Goal: Task Accomplishment & Management: Use online tool/utility

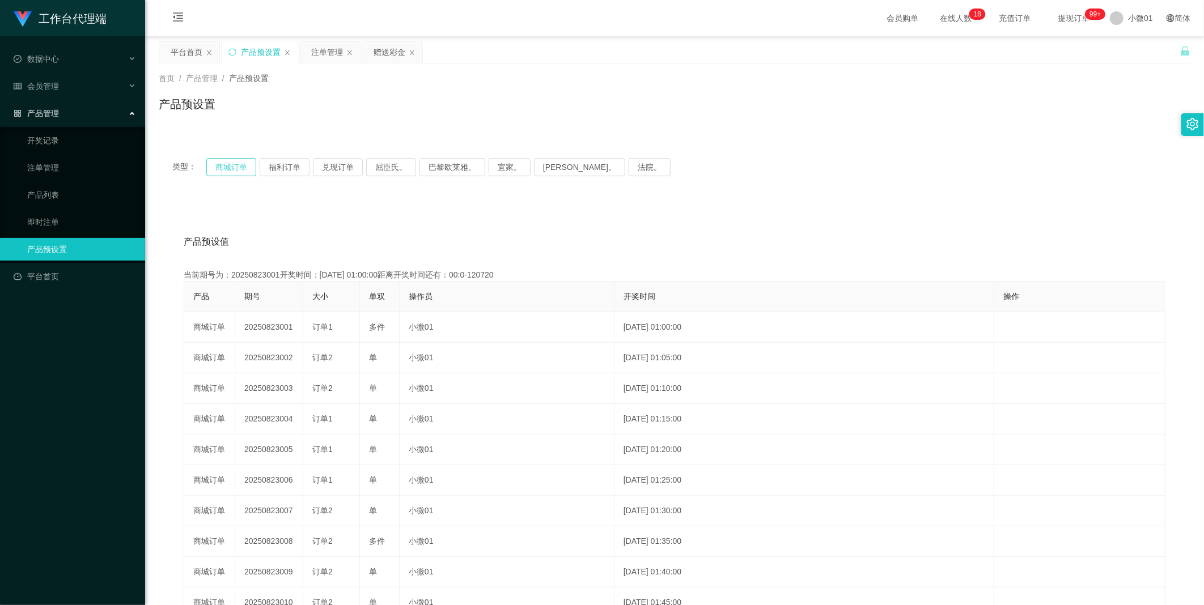
click at [245, 171] on button "商城订单" at bounding box center [231, 167] width 50 height 18
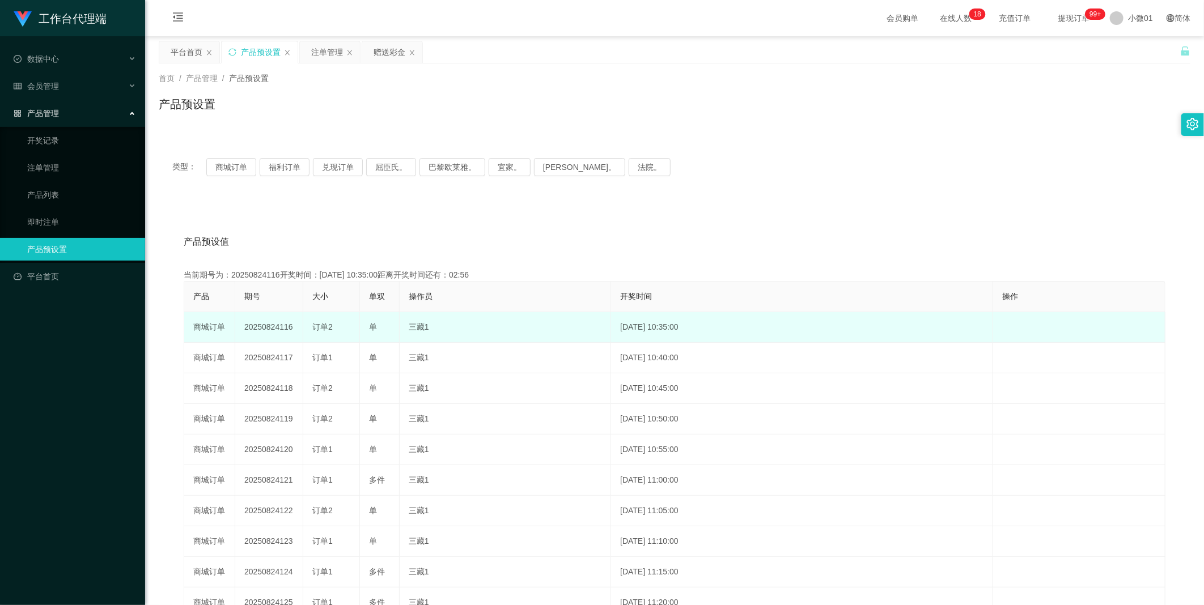
click at [268, 330] on td "20250824116" at bounding box center [269, 327] width 68 height 31
copy td "20250824116"
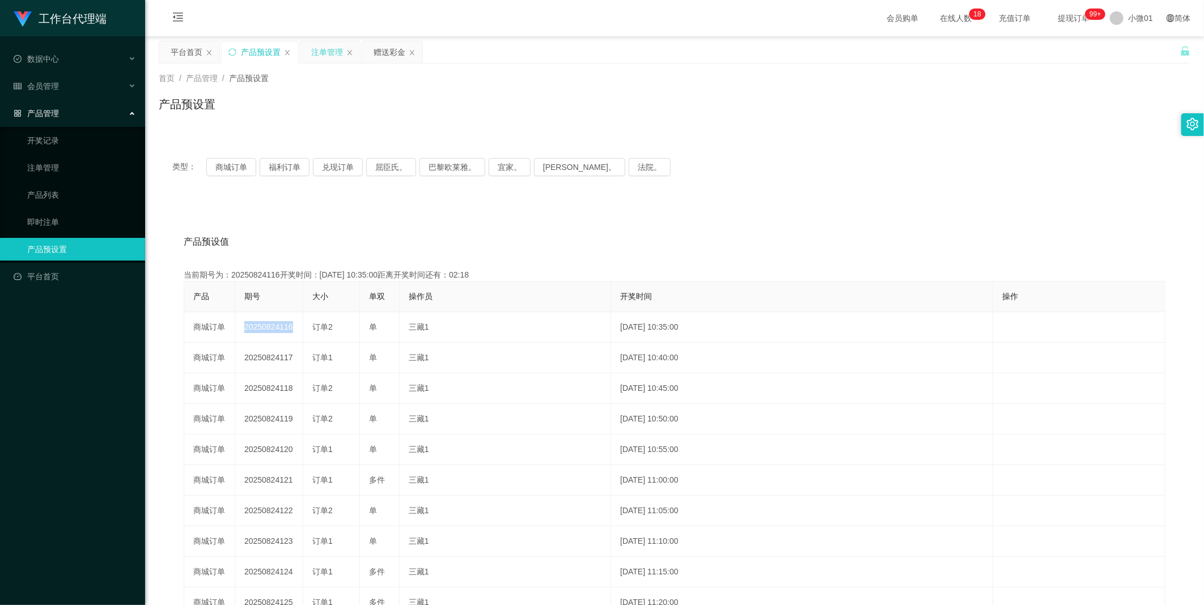
click at [320, 52] on div "注单管理" at bounding box center [327, 52] width 32 height 22
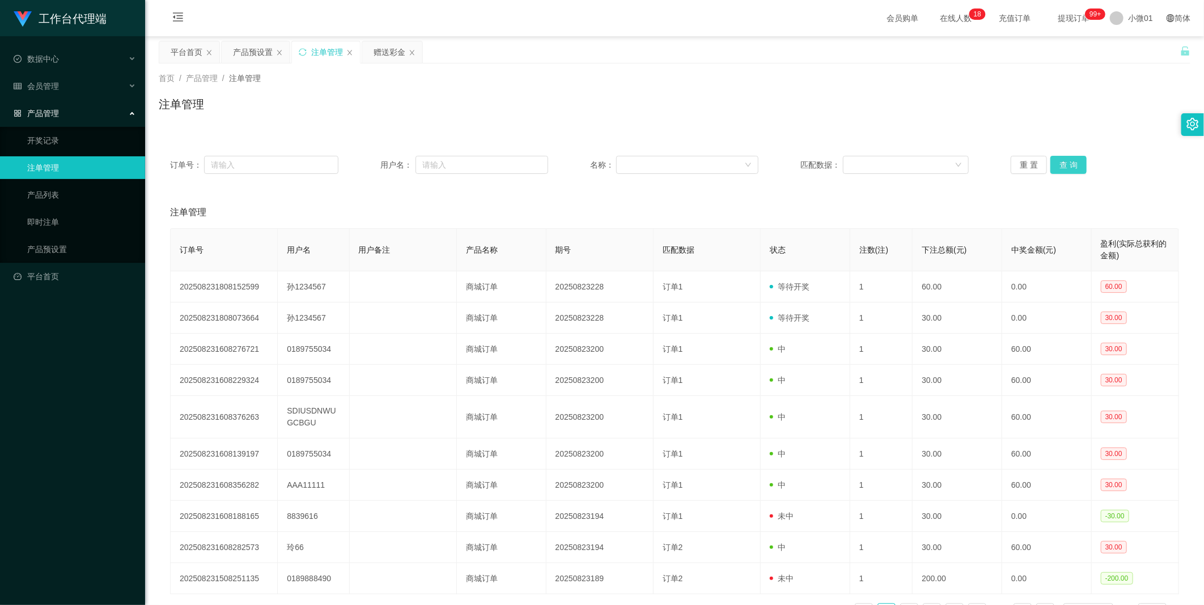
click at [1069, 161] on button "查 询" at bounding box center [1068, 165] width 36 height 18
click at [1069, 161] on div "重 置 查 询" at bounding box center [1094, 165] width 168 height 18
click at [1069, 161] on button "查 询" at bounding box center [1068, 165] width 36 height 18
click at [1069, 161] on div "重 置 查 询" at bounding box center [1094, 165] width 168 height 18
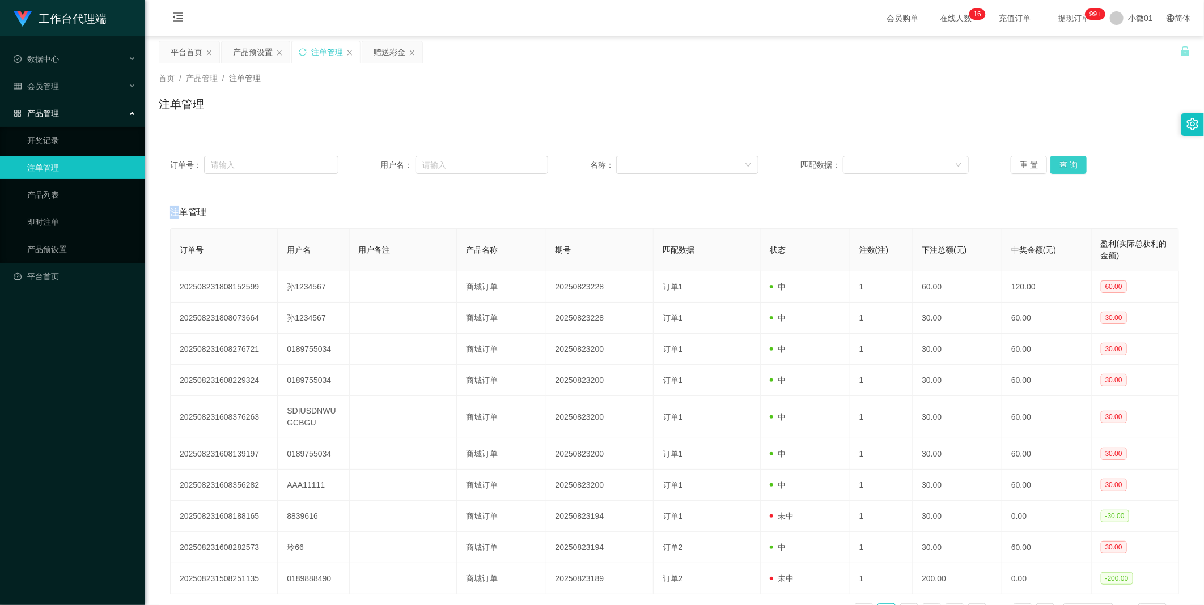
click at [1069, 161] on button "查 询" at bounding box center [1068, 165] width 36 height 18
click at [1069, 161] on div "重 置 查 询" at bounding box center [1094, 165] width 168 height 18
click at [1069, 161] on button "查 询" at bounding box center [1068, 165] width 36 height 18
click at [1069, 161] on div "重 置 查 询" at bounding box center [1094, 165] width 168 height 18
click at [1069, 161] on button "查 询" at bounding box center [1068, 165] width 36 height 18
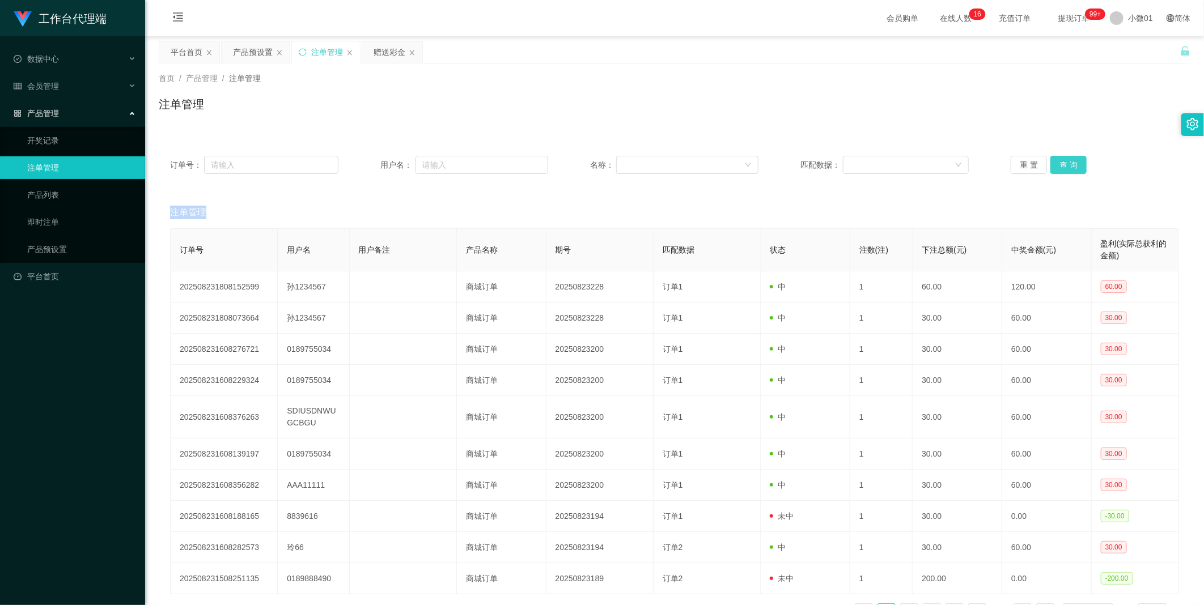
click at [1069, 161] on button "查 询" at bounding box center [1068, 165] width 36 height 18
click at [1069, 161] on div "重 置 查 询" at bounding box center [1094, 165] width 168 height 18
click at [1069, 161] on button "查 询" at bounding box center [1068, 165] width 36 height 18
click at [1069, 161] on button "查 询" at bounding box center [1074, 165] width 49 height 18
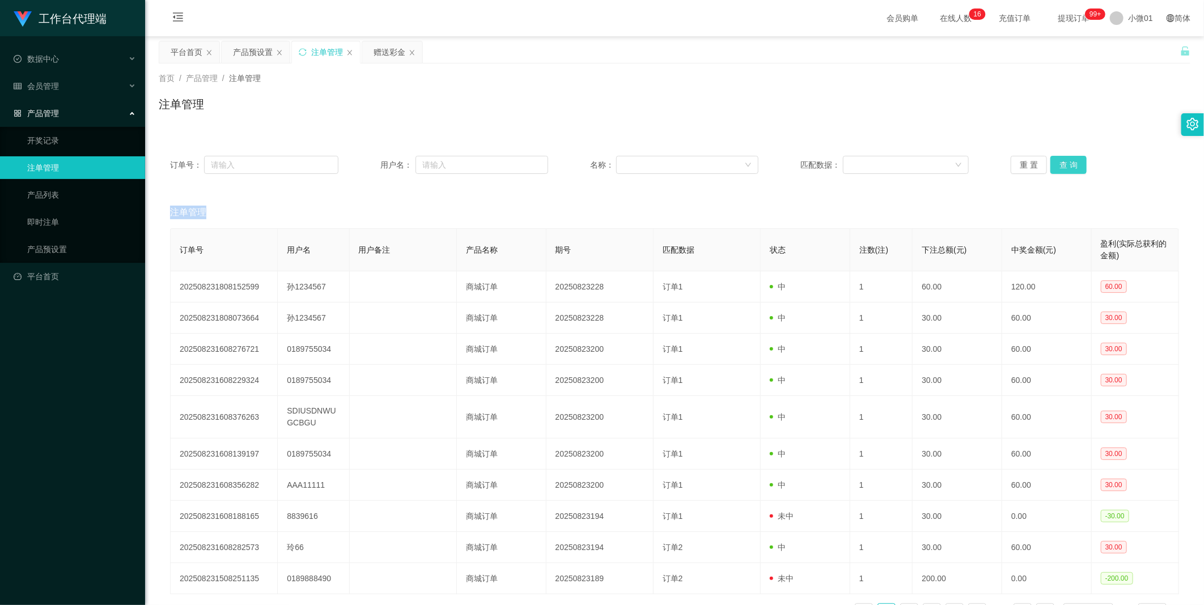
click at [1069, 161] on button "查 询" at bounding box center [1068, 165] width 36 height 18
click at [1069, 161] on div "重 置 查 询" at bounding box center [1094, 165] width 168 height 18
click at [1069, 161] on button "查 询" at bounding box center [1068, 165] width 36 height 18
click at [1069, 161] on button "查 询" at bounding box center [1074, 165] width 49 height 18
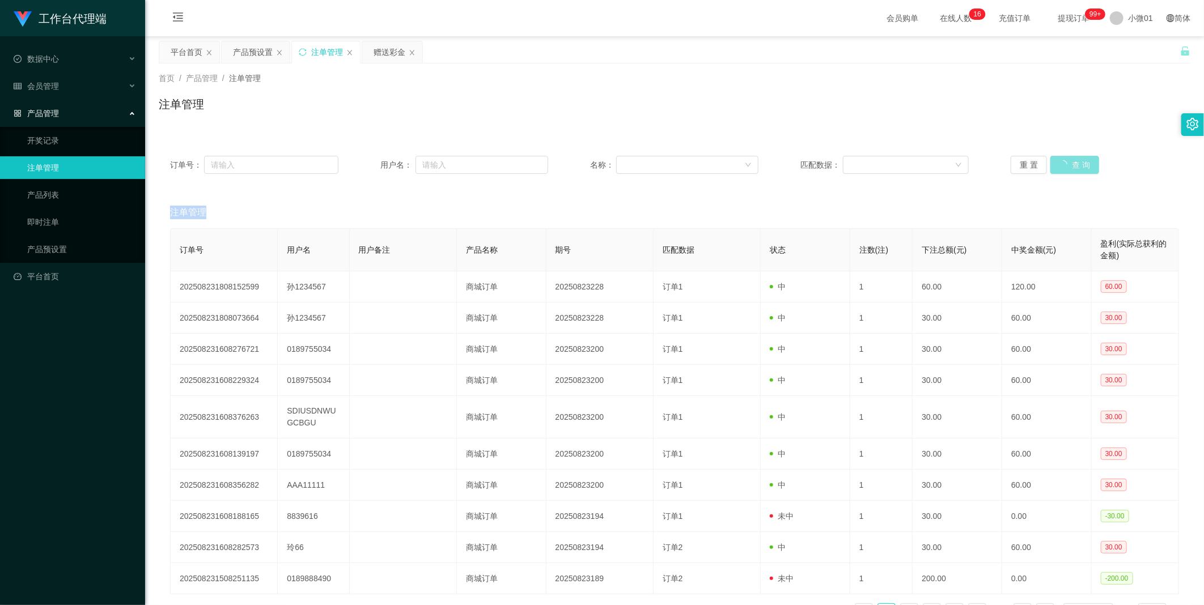
click at [1069, 161] on button "查 询" at bounding box center [1074, 165] width 49 height 18
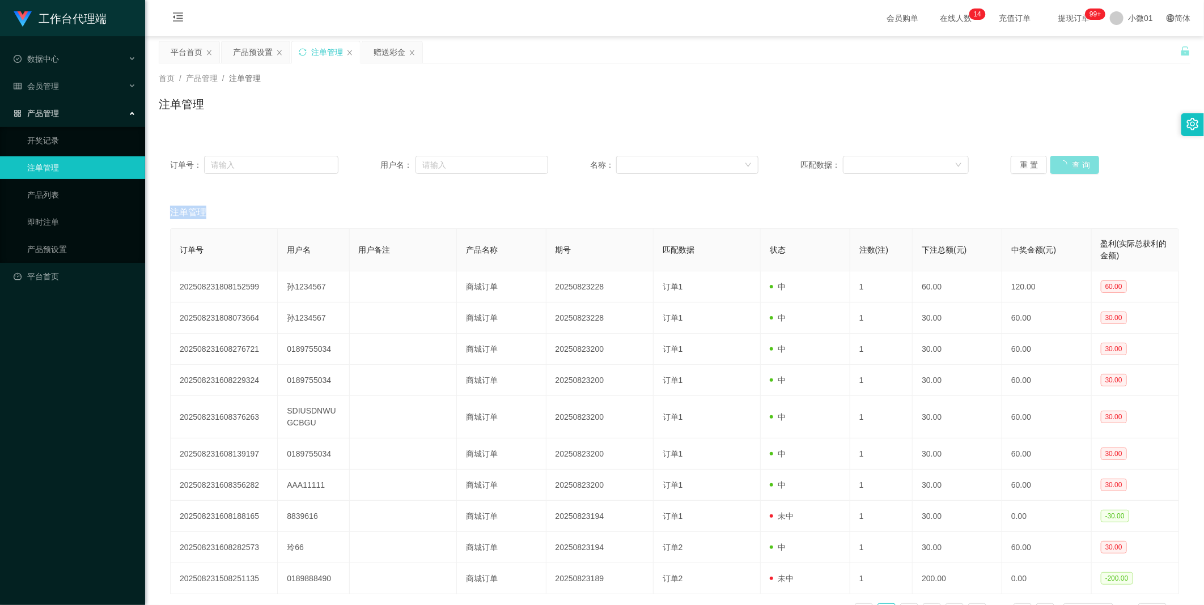
click at [1069, 161] on button "查 询" at bounding box center [1074, 165] width 49 height 18
click at [1069, 161] on button "查 询" at bounding box center [1068, 165] width 36 height 18
click at [1060, 159] on button "查 询" at bounding box center [1068, 165] width 36 height 18
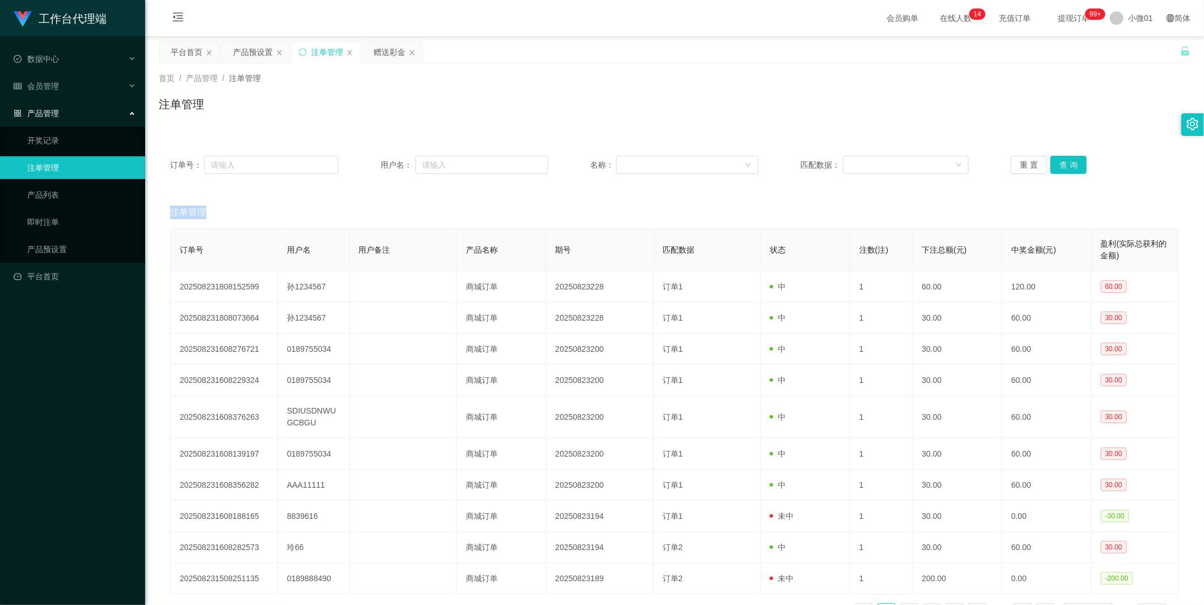
click at [1060, 159] on div "重 置 查 询" at bounding box center [1094, 165] width 168 height 18
click at [1060, 159] on button "查 询" at bounding box center [1068, 165] width 36 height 18
click at [1060, 159] on div "重 置 查 询" at bounding box center [1094, 165] width 168 height 18
click at [1060, 159] on button "查 询" at bounding box center [1068, 165] width 36 height 18
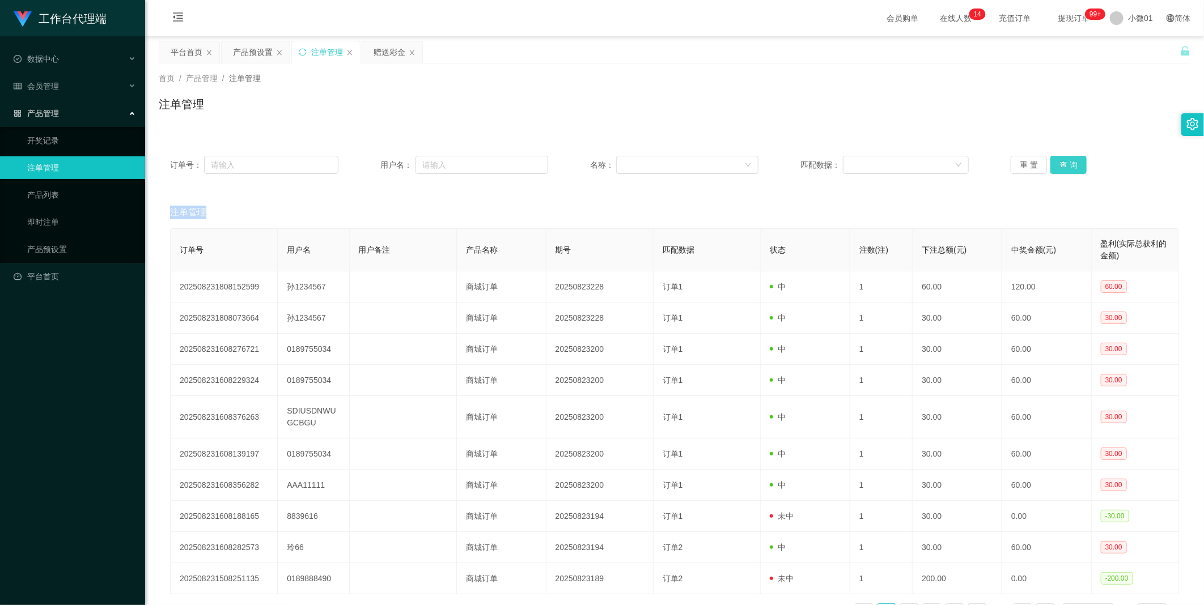
click at [1060, 159] on div "重 置 查 询" at bounding box center [1094, 165] width 168 height 18
click at [1060, 159] on button "查 询" at bounding box center [1068, 165] width 36 height 18
click at [1060, 159] on div "重 置 查 询" at bounding box center [1094, 165] width 168 height 18
click at [1060, 159] on button "查 询" at bounding box center [1068, 165] width 36 height 18
click at [1060, 159] on div "重 置 查 询" at bounding box center [1094, 165] width 168 height 18
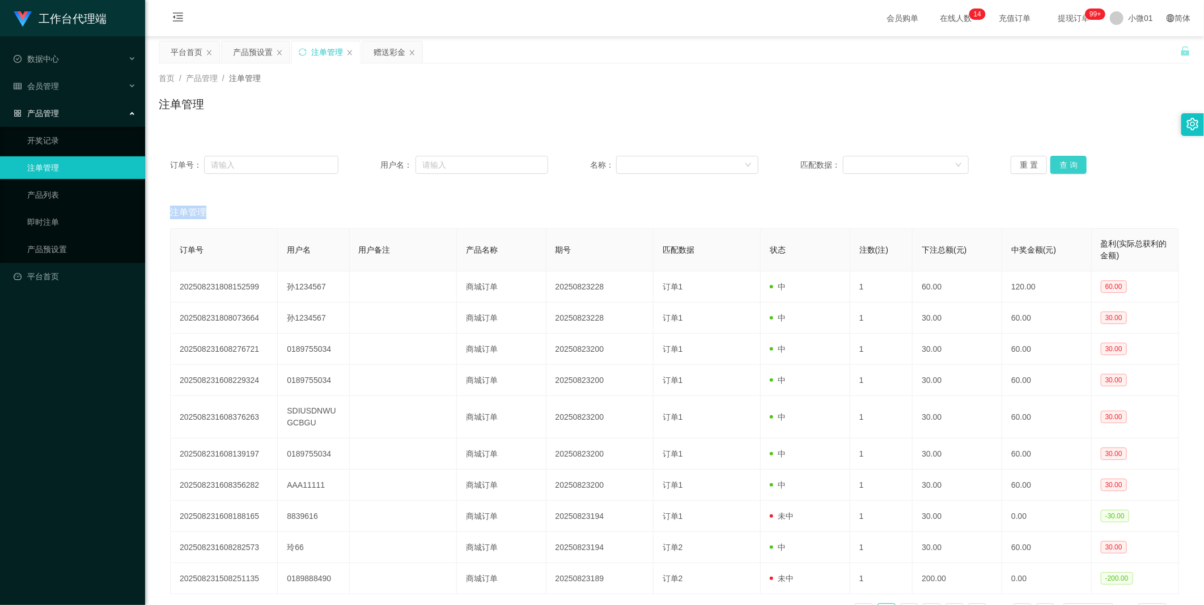
click at [1060, 159] on button "查 询" at bounding box center [1068, 165] width 36 height 18
click at [1060, 159] on div "重 置 查 询" at bounding box center [1094, 165] width 168 height 18
click at [1060, 159] on button "查 询" at bounding box center [1068, 165] width 36 height 18
click at [1060, 159] on div "重 置 查 询" at bounding box center [1094, 165] width 168 height 18
drag, startPoint x: 1060, startPoint y: 159, endPoint x: 1130, endPoint y: 19, distance: 157.1
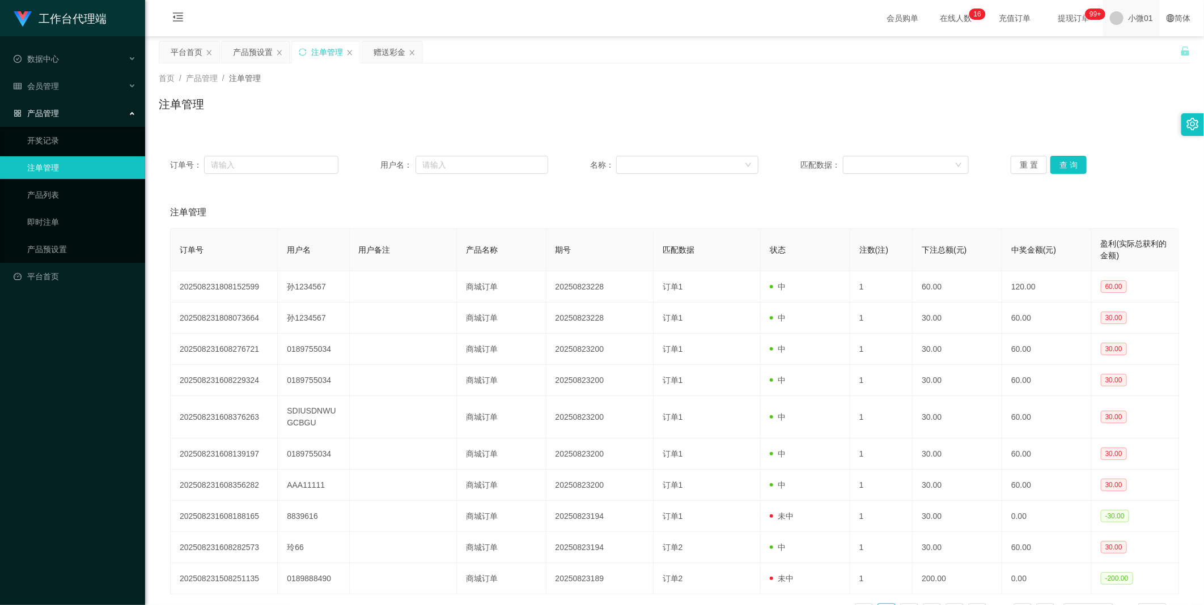
click at [1130, 19] on span "小微01" at bounding box center [1140, 18] width 25 height 36
click at [1128, 52] on span "退出登录" at bounding box center [1131, 49] width 32 height 9
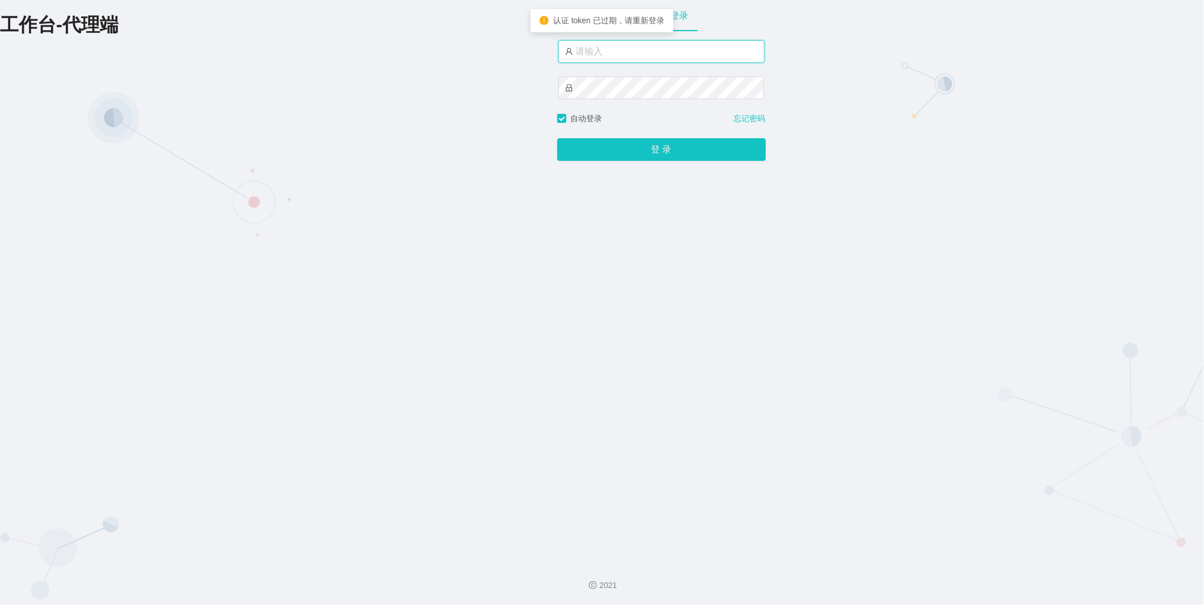
type input "xiaowei01"
click at [625, 145] on button "登 录" at bounding box center [661, 149] width 209 height 23
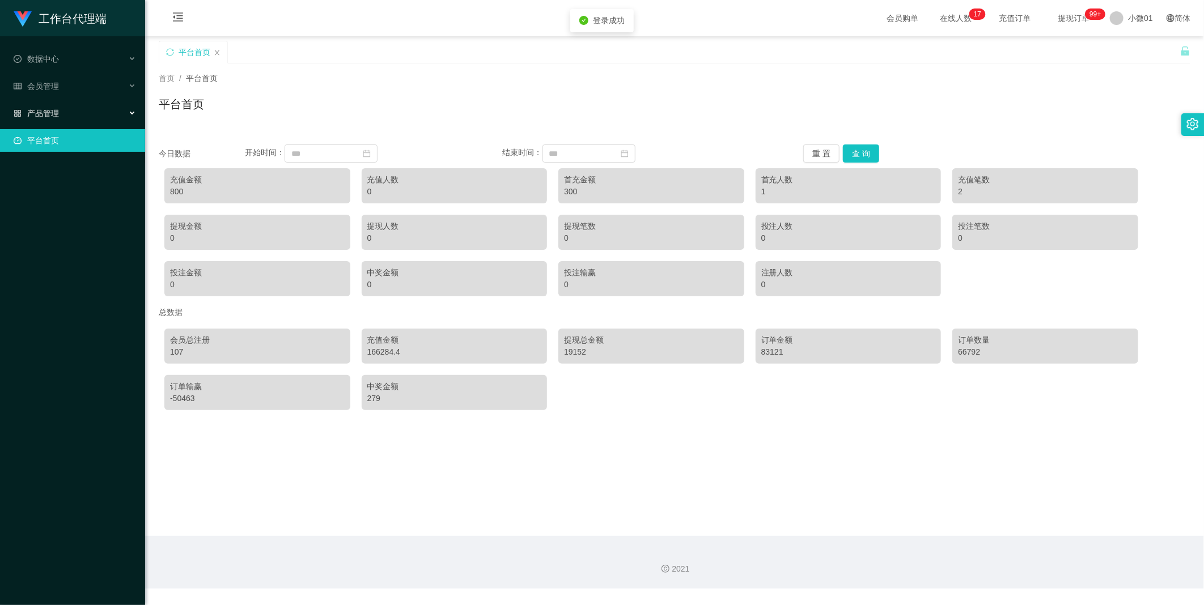
click at [29, 114] on font "产品管理" at bounding box center [43, 113] width 32 height 9
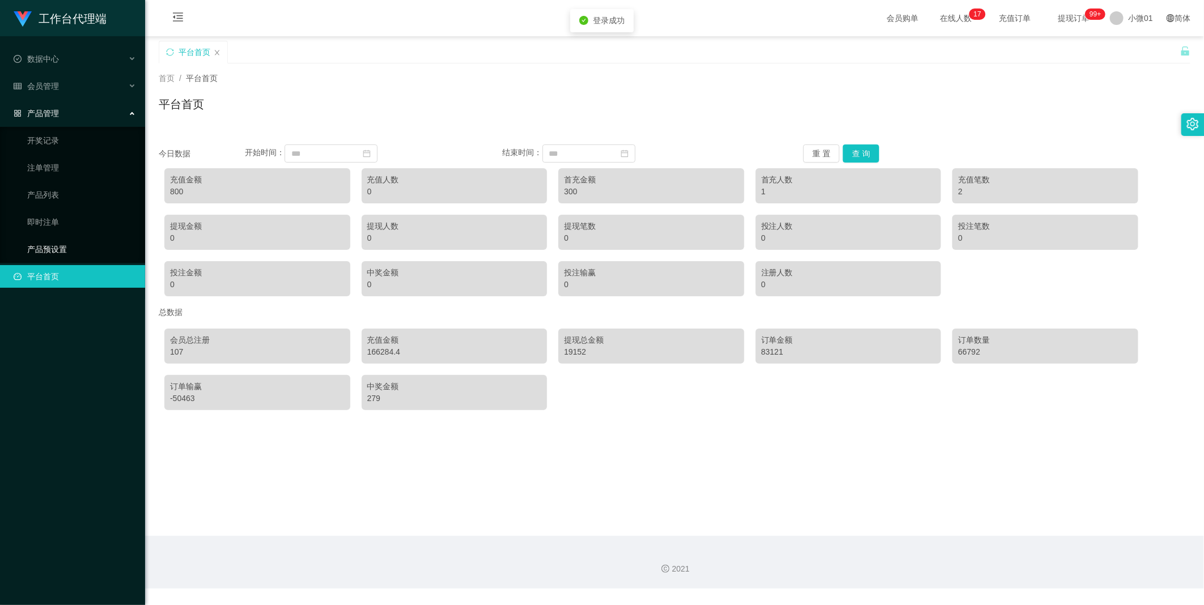
click at [43, 250] on link "产品预设置" at bounding box center [81, 249] width 109 height 23
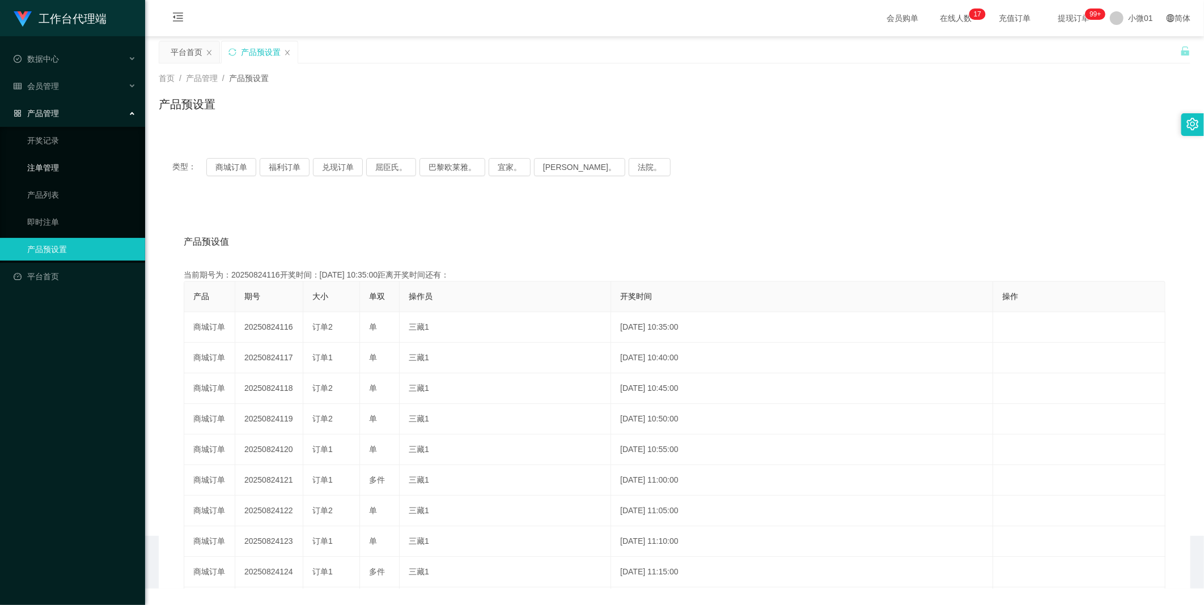
click at [53, 171] on link "注单管理" at bounding box center [81, 167] width 109 height 23
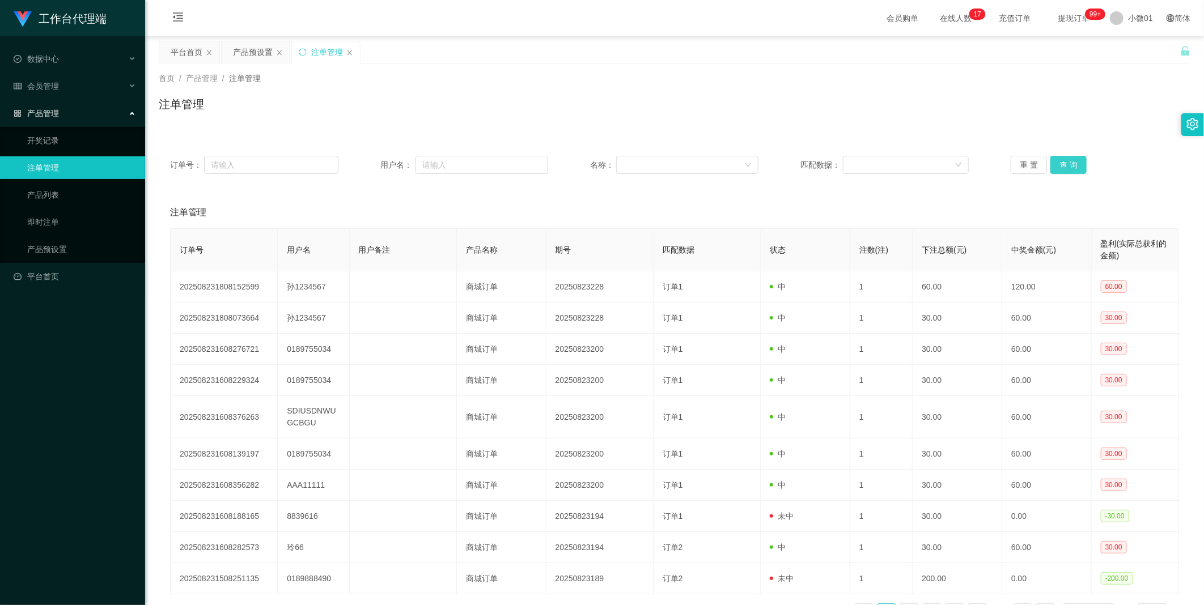
click at [1060, 162] on button "查 询" at bounding box center [1068, 165] width 36 height 18
click at [1060, 162] on div "重 置 查 询" at bounding box center [1094, 165] width 168 height 18
click at [1060, 162] on button "查 询" at bounding box center [1068, 165] width 36 height 18
click at [1060, 162] on div "重 置 查 询" at bounding box center [1094, 165] width 168 height 18
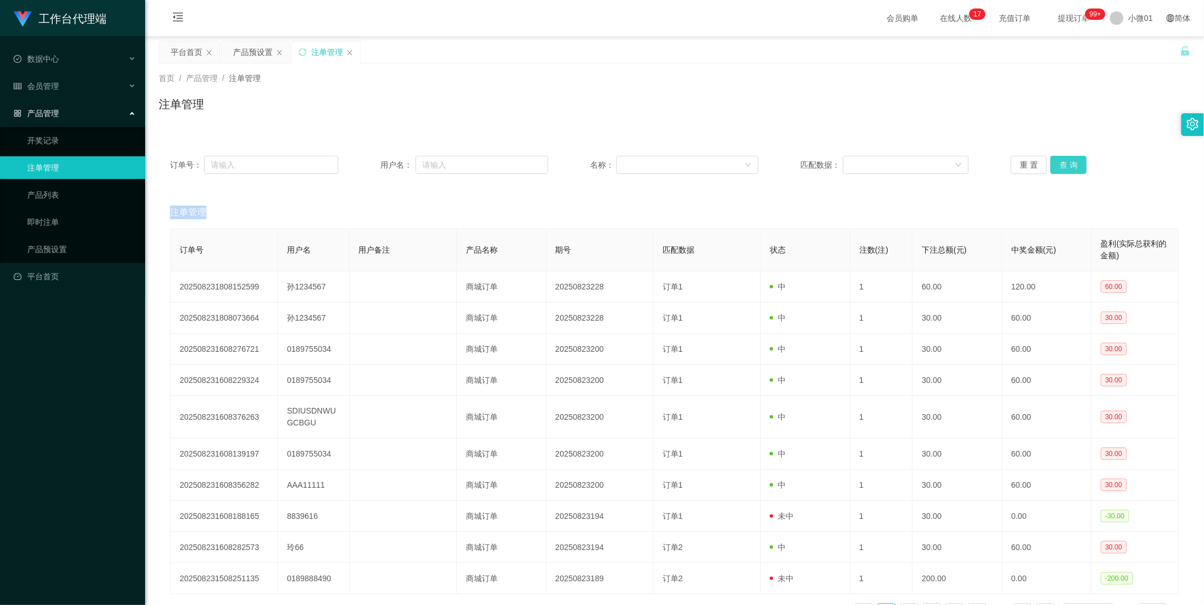
click at [1054, 165] on button "查 询" at bounding box center [1068, 165] width 36 height 18
click at [1054, 165] on div "重 置 查 询" at bounding box center [1094, 165] width 168 height 18
click at [1054, 165] on button "查 询" at bounding box center [1068, 165] width 36 height 18
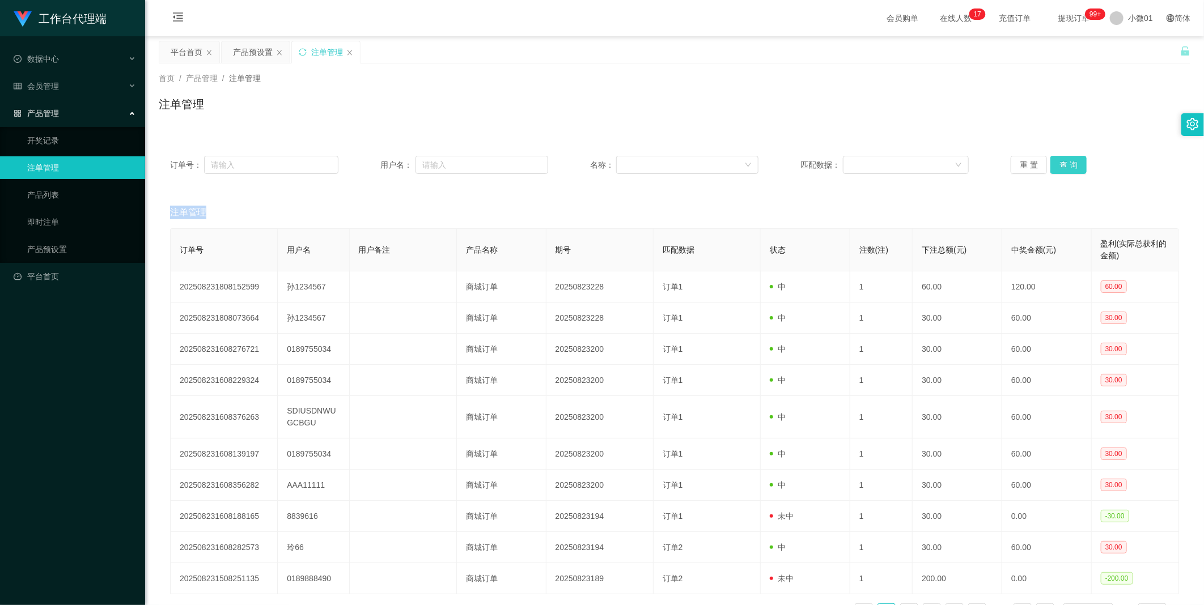
click at [1054, 165] on div "重 置 查 询" at bounding box center [1094, 165] width 168 height 18
click at [1054, 165] on button "查 询" at bounding box center [1068, 165] width 36 height 18
click at [1054, 165] on div "重 置 查 询" at bounding box center [1094, 165] width 168 height 18
click at [1054, 165] on button "查 询" at bounding box center [1068, 165] width 36 height 18
click at [1054, 165] on div "重 置 查 询" at bounding box center [1094, 165] width 168 height 18
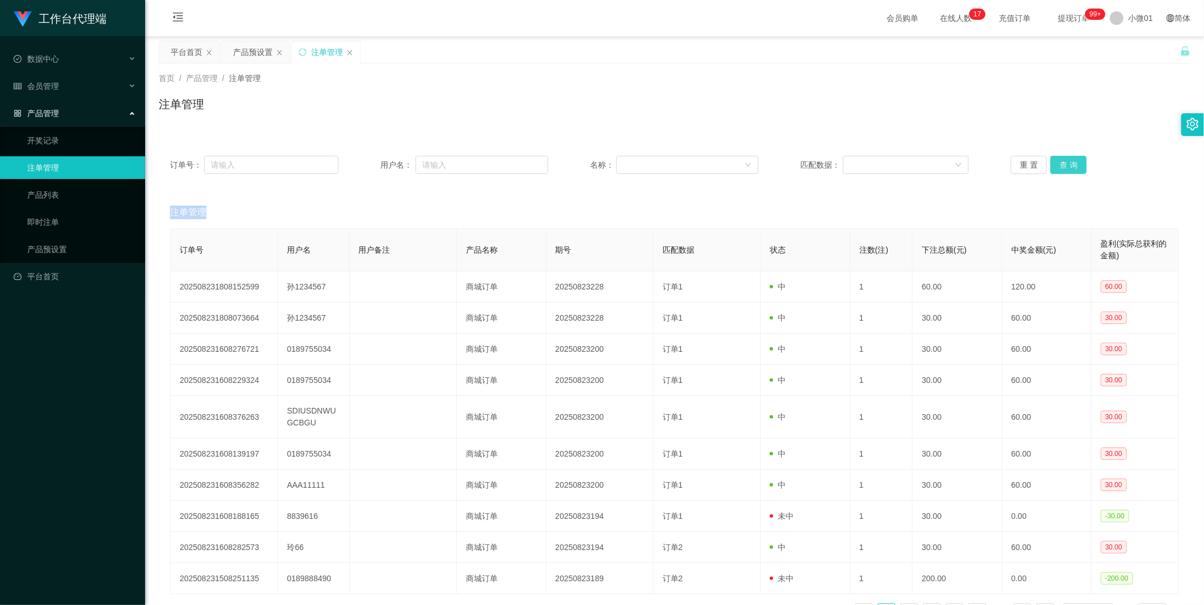
click at [1054, 165] on button "查 询" at bounding box center [1068, 165] width 36 height 18
click at [1054, 165] on div "重 置 查 询" at bounding box center [1094, 165] width 168 height 18
click at [1054, 165] on button "查 询" at bounding box center [1068, 165] width 36 height 18
click at [1054, 165] on div "重 置 查 询" at bounding box center [1094, 165] width 168 height 18
click at [1054, 165] on button "查 询" at bounding box center [1068, 165] width 36 height 18
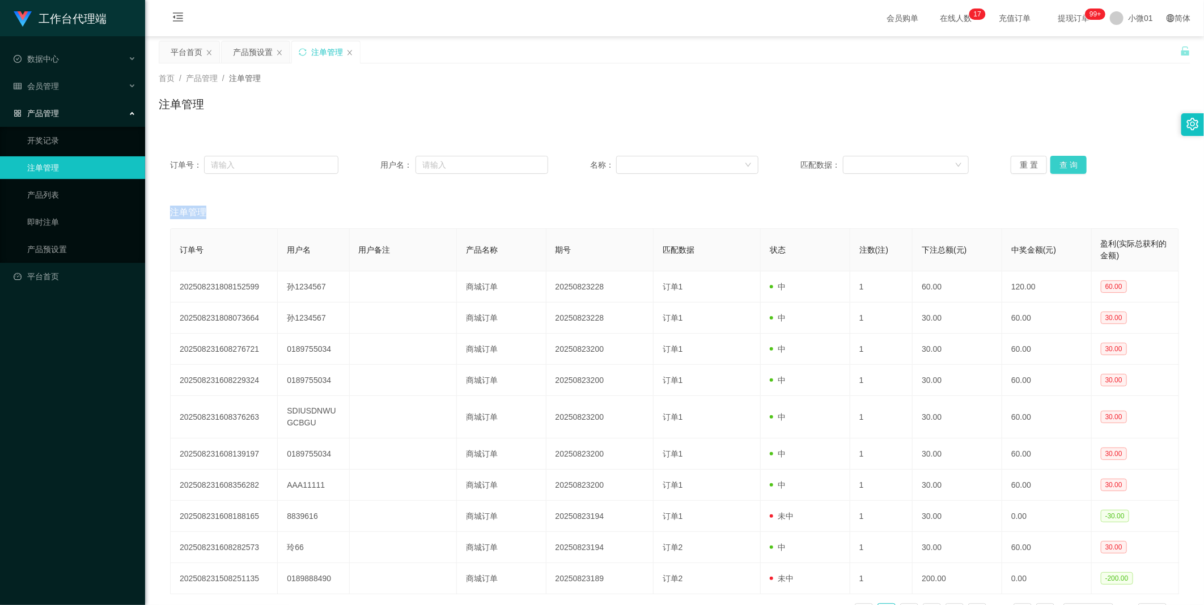
click at [1054, 165] on div "重 置 查 询" at bounding box center [1094, 165] width 168 height 18
click at [1054, 165] on button "查 询" at bounding box center [1068, 165] width 36 height 18
click at [1054, 165] on div "重 置 查 询" at bounding box center [1094, 165] width 168 height 18
click at [1054, 165] on button "查 询" at bounding box center [1068, 165] width 36 height 18
click at [1054, 165] on div "重 置 查 询" at bounding box center [1094, 165] width 168 height 18
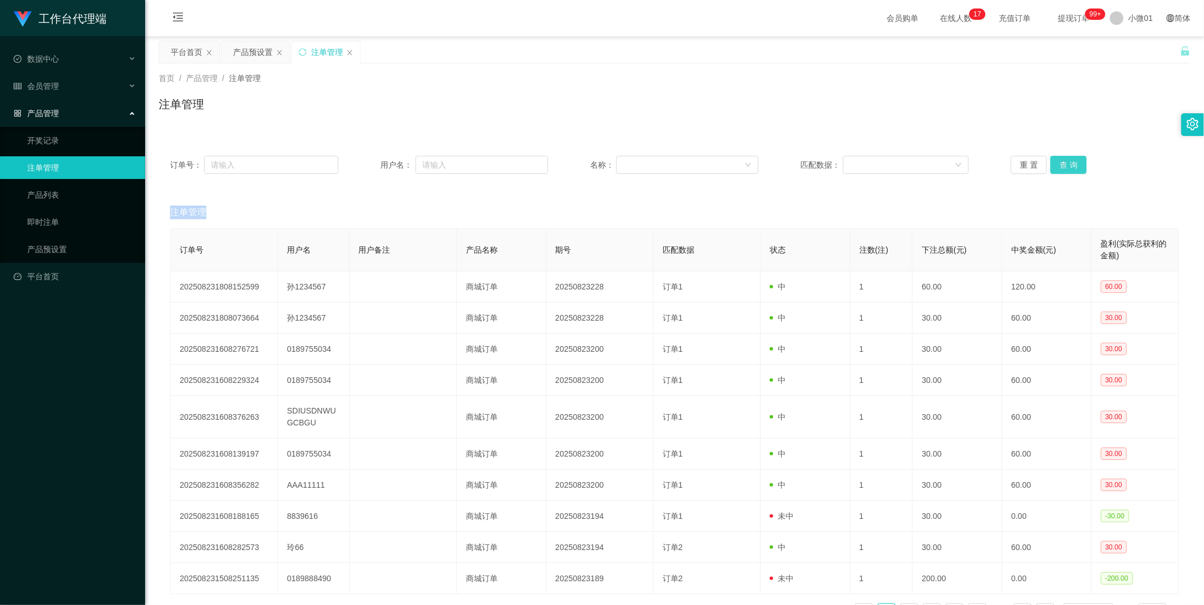
click at [1054, 165] on button "查 询" at bounding box center [1068, 165] width 36 height 18
click at [1054, 165] on div "重 置 查 询" at bounding box center [1094, 165] width 168 height 18
click at [1064, 160] on button "查 询" at bounding box center [1068, 165] width 36 height 18
click at [1064, 160] on div "重 置 查 询" at bounding box center [1094, 165] width 168 height 18
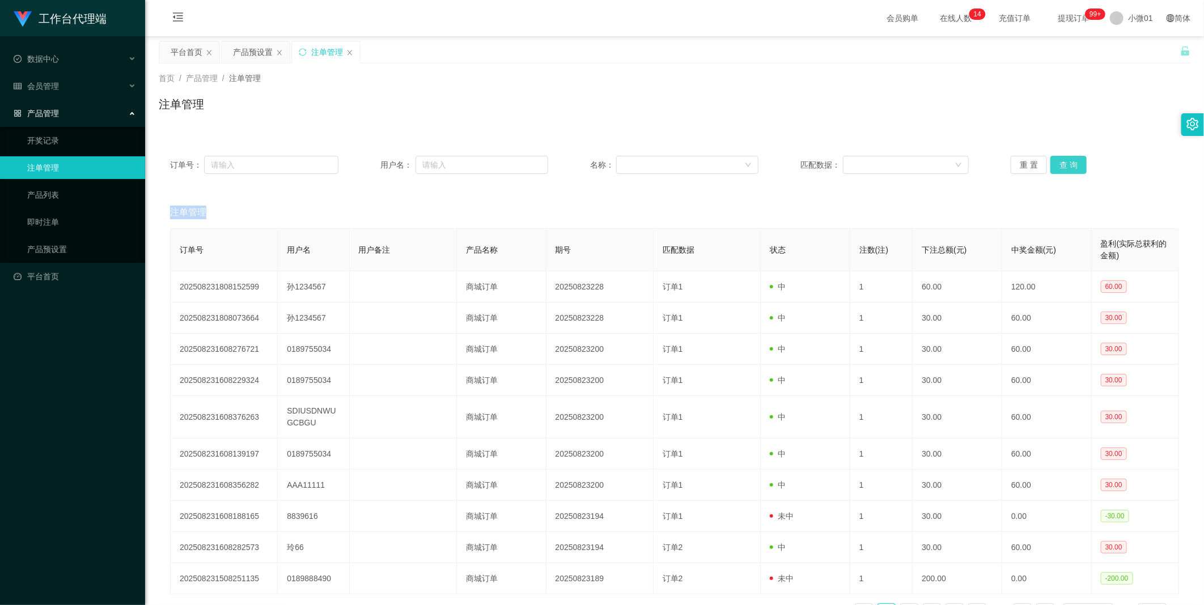
click at [1064, 160] on button "查 询" at bounding box center [1068, 165] width 36 height 18
click at [1064, 160] on div "重 置 查 询" at bounding box center [1094, 165] width 168 height 18
drag, startPoint x: 1064, startPoint y: 160, endPoint x: 1070, endPoint y: 152, distance: 10.5
click at [1064, 160] on button "查 询" at bounding box center [1068, 165] width 36 height 18
click at [1065, 165] on button "查 询" at bounding box center [1068, 165] width 36 height 18
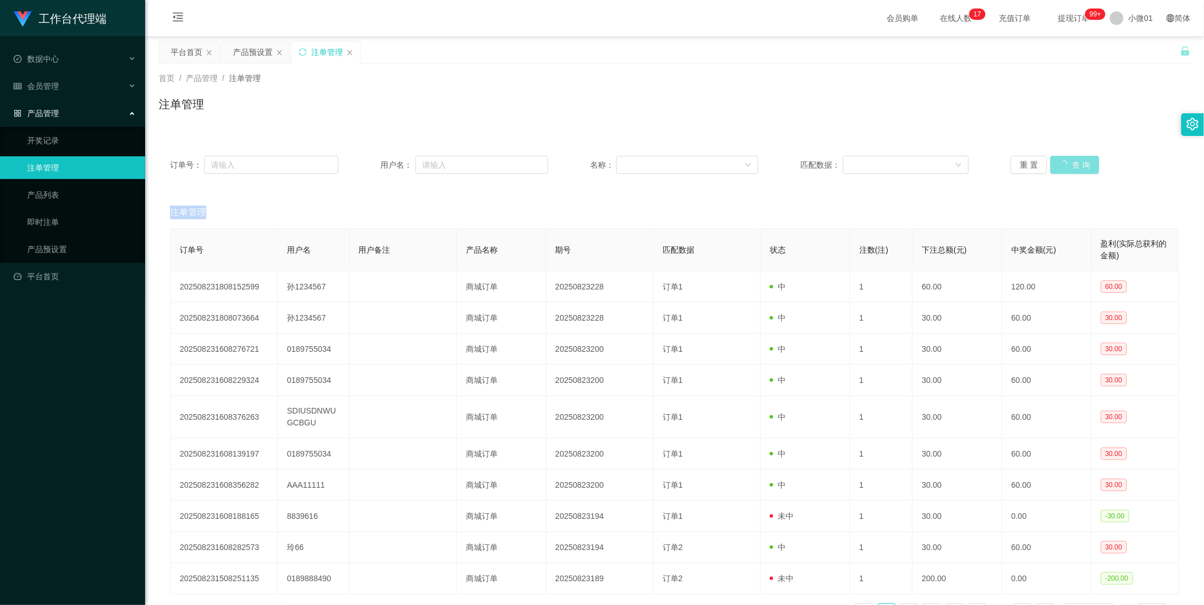
click at [1065, 165] on div "重 置 查 询" at bounding box center [1094, 165] width 168 height 18
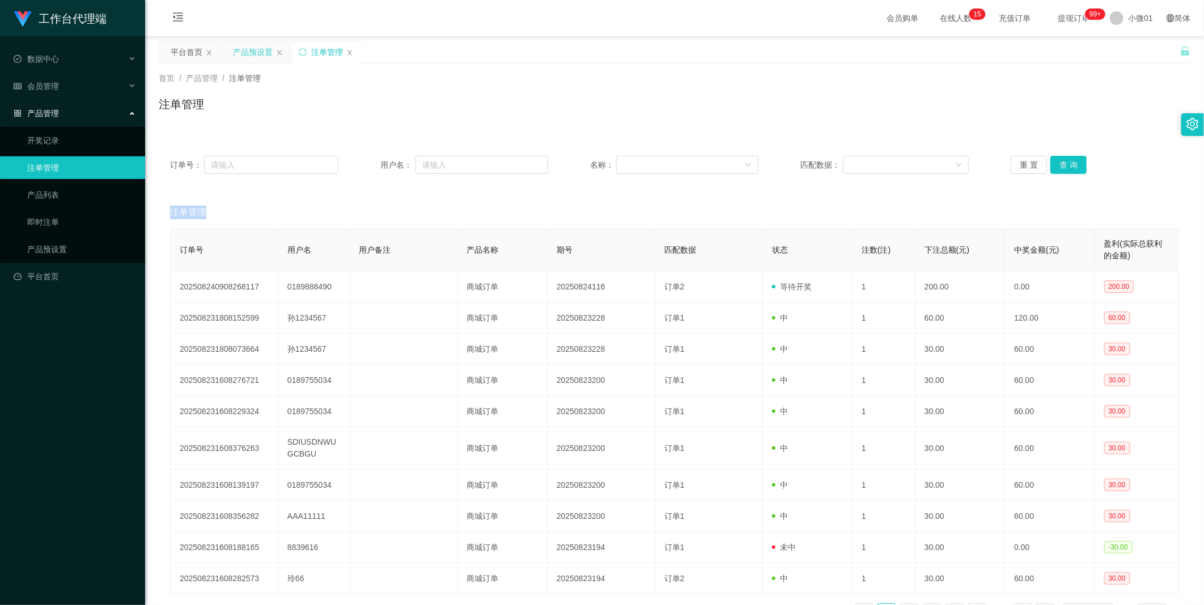
click at [240, 49] on div "产品预设置" at bounding box center [253, 52] width 40 height 22
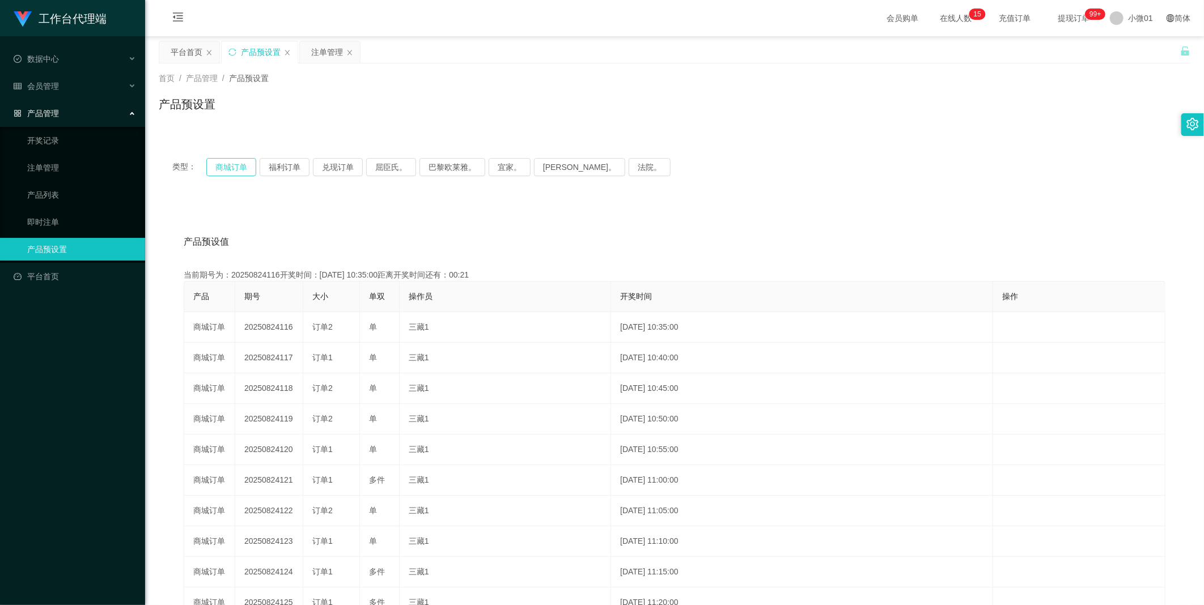
click at [231, 167] on button "商城订单" at bounding box center [231, 167] width 50 height 18
click at [329, 60] on div "注单管理" at bounding box center [327, 52] width 32 height 22
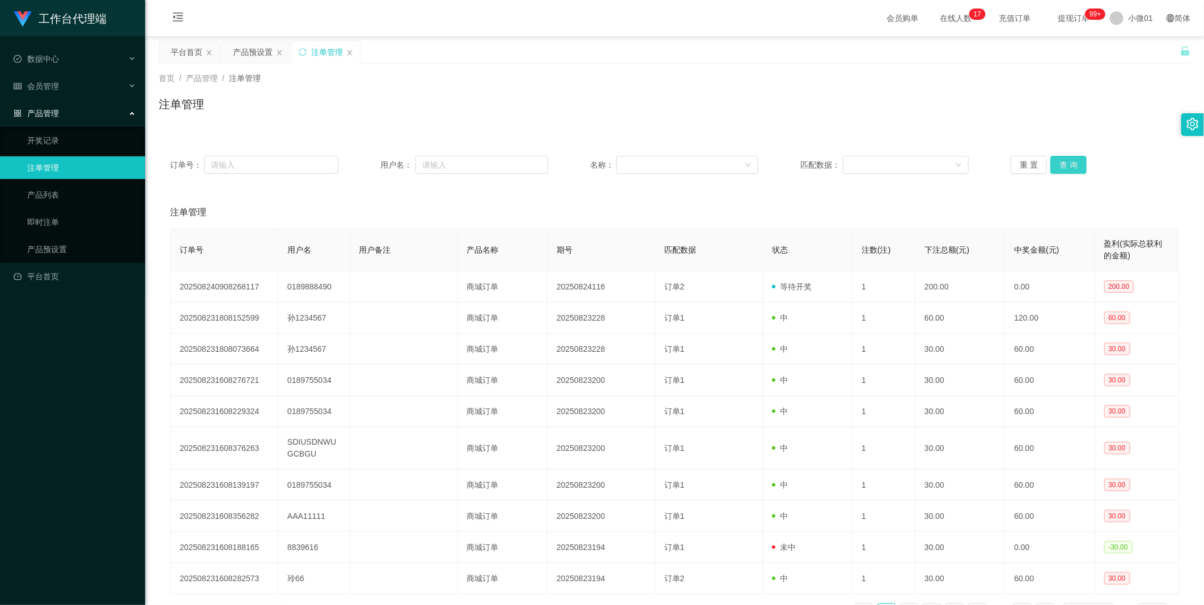
click at [1052, 162] on button "查 询" at bounding box center [1068, 165] width 36 height 18
click at [1052, 162] on div "重 置 查 询" at bounding box center [1094, 165] width 168 height 18
click at [1052, 162] on button "查 询" at bounding box center [1068, 165] width 36 height 18
click at [1052, 162] on div "重 置 查 询" at bounding box center [1094, 165] width 168 height 18
